Goal: Entertainment & Leisure: Consume media (video, audio)

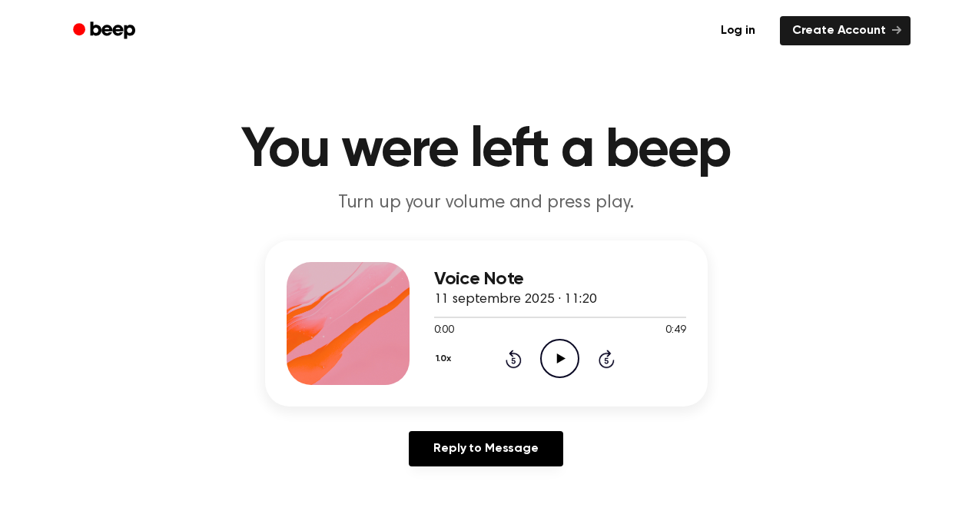
click at [560, 347] on icon "Play Audio" at bounding box center [559, 358] width 39 height 39
click at [599, 317] on div at bounding box center [535, 318] width 202 height 2
click at [568, 318] on div at bounding box center [560, 316] width 252 height 12
click at [561, 357] on icon at bounding box center [561, 359] width 8 height 10
